Goal: Information Seeking & Learning: Understand process/instructions

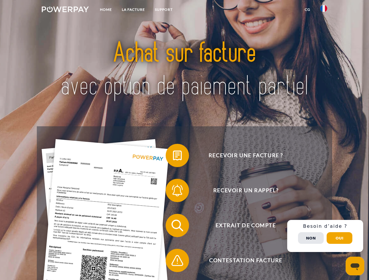
click at [65, 10] on img at bounding box center [65, 9] width 47 height 6
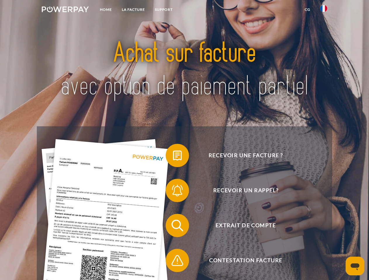
click at [323, 10] on img at bounding box center [323, 8] width 7 height 7
click at [307, 10] on link "CG" at bounding box center [306, 9] width 15 height 11
click at [173, 157] on span at bounding box center [168, 155] width 29 height 29
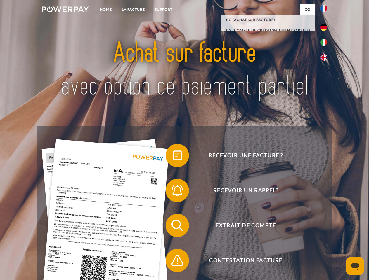
click at [173, 192] on span at bounding box center [168, 190] width 29 height 29
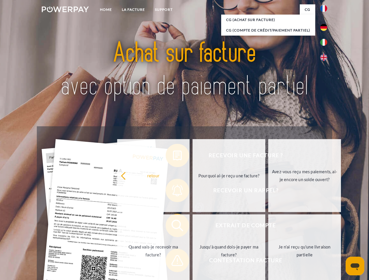
click at [192, 227] on link "Jusqu'à quand dois-je payer ma facture?" at bounding box center [228, 250] width 73 height 73
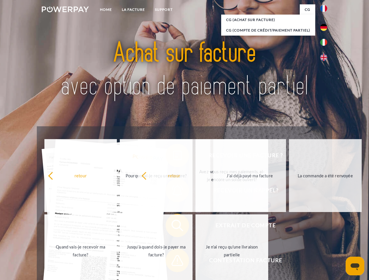
click at [173, 262] on span at bounding box center [168, 260] width 29 height 29
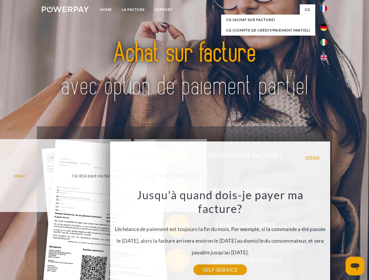
click at [325, 236] on div "Recevoir une facture ? Recevoir un rappel? Extrait de compte retour" at bounding box center [184, 242] width 295 height 233
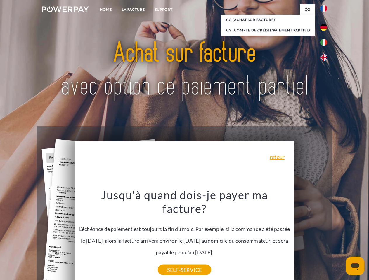
click at [310, 237] on span "Extrait de compte" at bounding box center [245, 225] width 143 height 23
click at [339, 238] on header "Home LA FACTURE Support" at bounding box center [184, 201] width 369 height 403
